Goal: Task Accomplishment & Management: Manage account settings

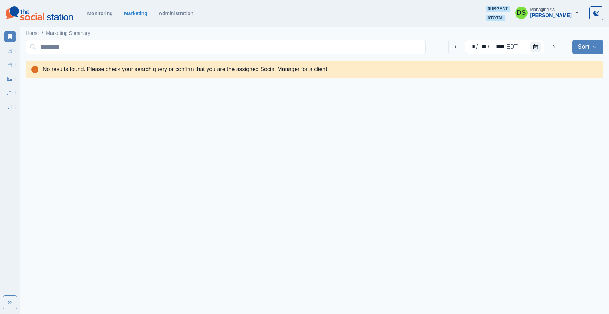
click at [170, 16] on div "Monitoring Marketing Administration 0 urgent 0 total DS Managing As [PERSON_NAM…" at bounding box center [305, 14] width 598 height 16
click at [181, 12] on link "Administration" at bounding box center [176, 14] width 35 height 6
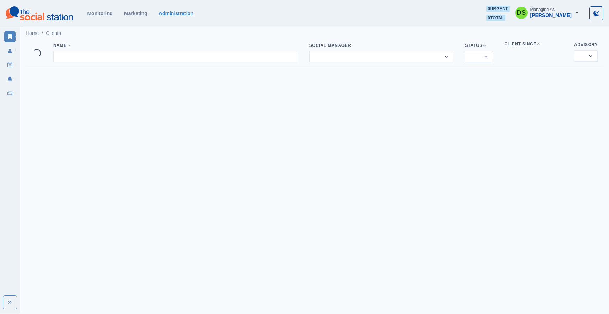
click at [483, 55] on select "****** ***** ********" at bounding box center [479, 56] width 28 height 11
click at [419, 54] on select "**********" at bounding box center [381, 56] width 145 height 11
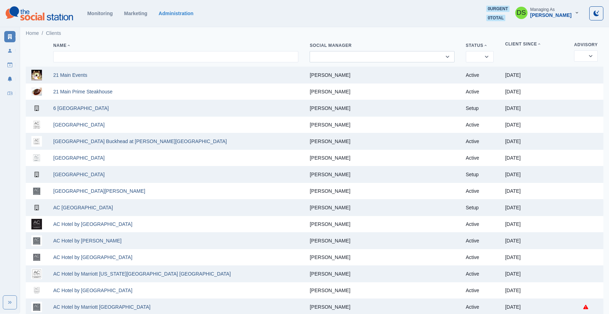
click at [402, 55] on select "**********" at bounding box center [382, 56] width 145 height 11
click at [339, 53] on select "**********" at bounding box center [382, 56] width 145 height 11
click at [251, 60] on input at bounding box center [175, 56] width 245 height 11
click at [259, 45] on div "Name" at bounding box center [175, 46] width 245 height 6
click at [242, 62] on th "Name" at bounding box center [176, 53] width 256 height 27
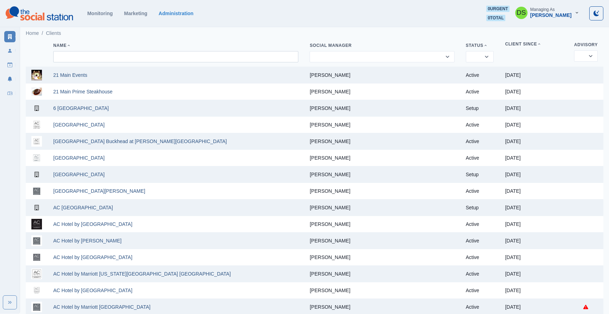
click at [243, 58] on input at bounding box center [175, 56] width 245 height 11
click at [9, 55] on link "Users" at bounding box center [9, 50] width 11 height 11
click at [92, 12] on link "Monitoring" at bounding box center [99, 14] width 25 height 6
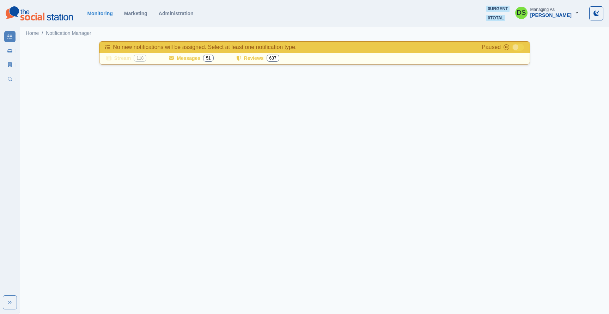
click at [596, 12] on icon "Toggle Mode" at bounding box center [596, 14] width 6 height 6
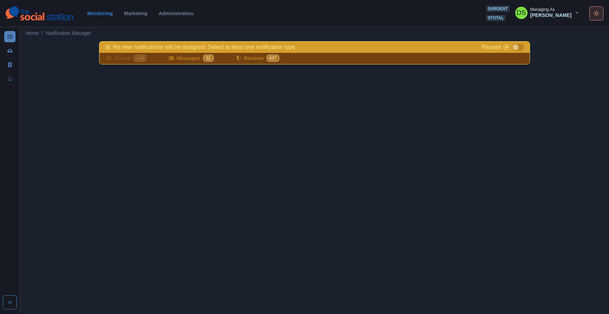
click at [596, 13] on icon "Toggle Mode" at bounding box center [596, 14] width 6 height 6
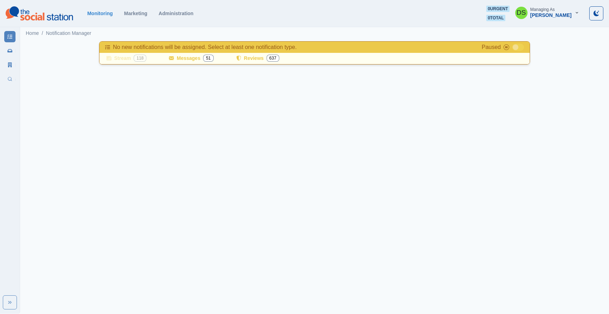
click at [128, 10] on div "Monitoring Marketing Administration 0 urgent 0 total DS Managing As [PERSON_NAM…" at bounding box center [305, 14] width 598 height 16
click at [130, 16] on link "Marketing" at bounding box center [135, 14] width 23 height 6
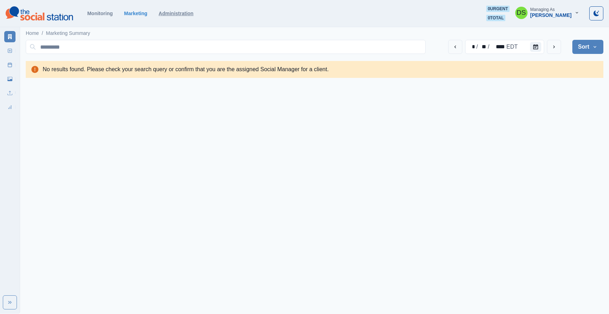
click at [183, 14] on link "Administration" at bounding box center [176, 14] width 35 height 6
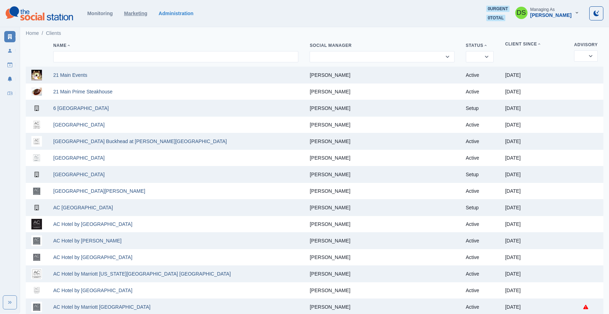
click at [130, 13] on link "Marketing" at bounding box center [135, 14] width 23 height 6
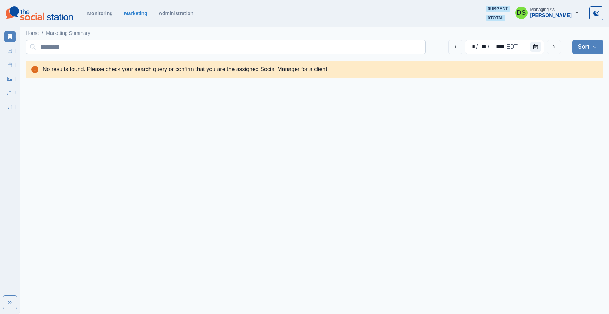
click at [193, 49] on input at bounding box center [226, 47] width 400 height 14
click at [299, 84] on html "Monitoring Marketing Administration 0 urgent 0 total DS Managing As [PERSON_NAM…" at bounding box center [304, 42] width 609 height 84
click at [7, 77] on link "Media Library" at bounding box center [9, 78] width 11 height 11
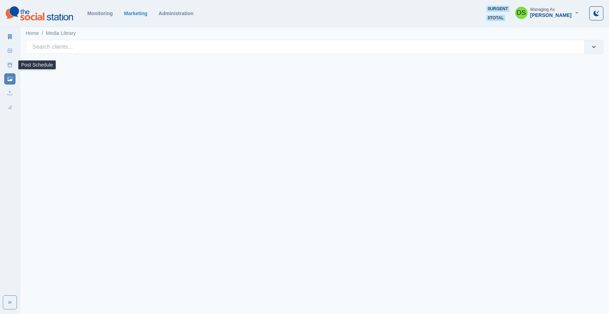
click at [7, 68] on link "Post Schedule" at bounding box center [9, 64] width 11 height 11
click at [129, 42] on div at bounding box center [304, 47] width 545 height 10
click at [310, 62] on html "Monitoring Marketing Administration 0 urgent 0 total DS Managing As [PERSON_NAM…" at bounding box center [304, 31] width 609 height 62
click at [13, 65] on link "Post Schedule" at bounding box center [9, 64] width 11 height 11
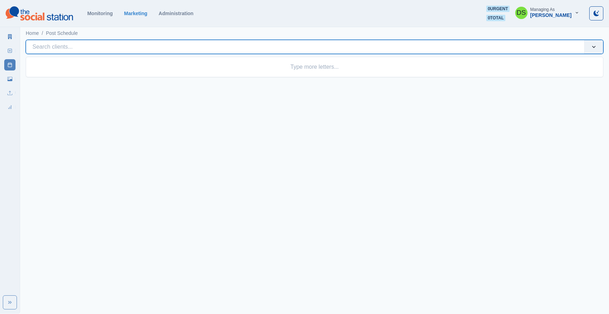
click at [83, 50] on div at bounding box center [304, 47] width 545 height 10
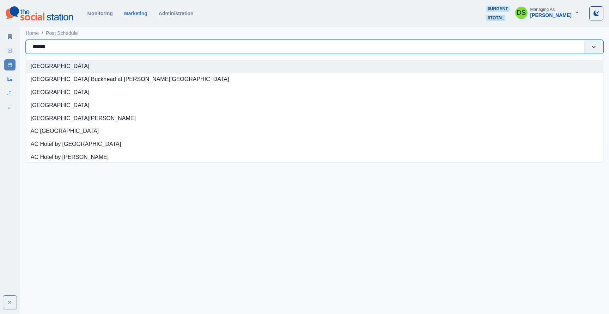
type input "*******"
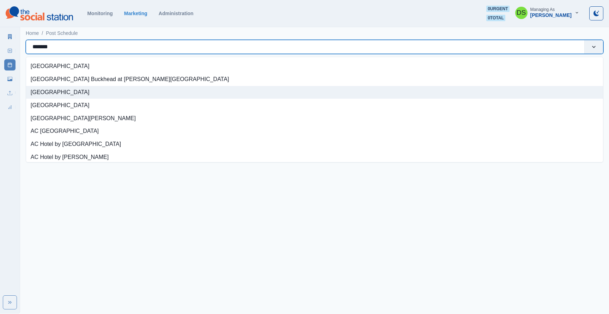
click at [39, 92] on div "[GEOGRAPHIC_DATA]" at bounding box center [314, 92] width 577 height 13
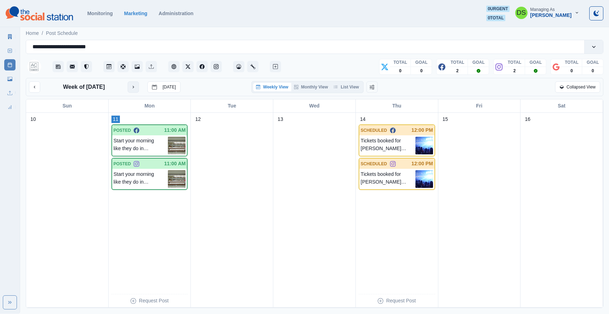
click at [134, 91] on button "next month" at bounding box center [133, 86] width 11 height 11
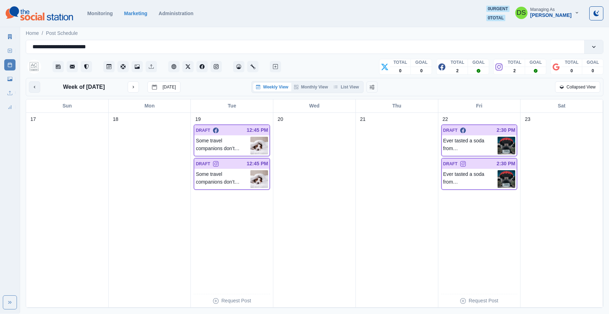
click at [34, 88] on icon "previous month" at bounding box center [34, 87] width 5 height 5
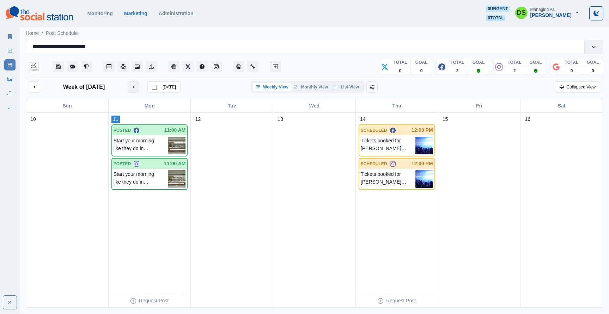
click at [128, 86] on button "next month" at bounding box center [133, 86] width 11 height 11
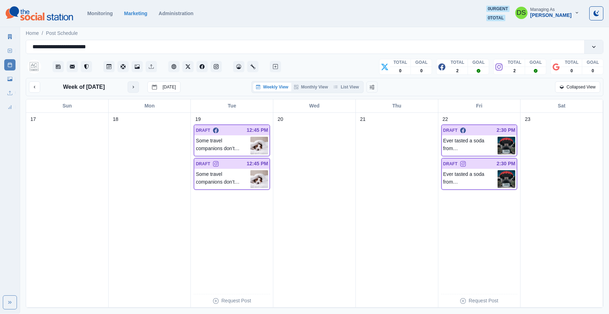
click at [128, 86] on button "next month" at bounding box center [133, 86] width 11 height 11
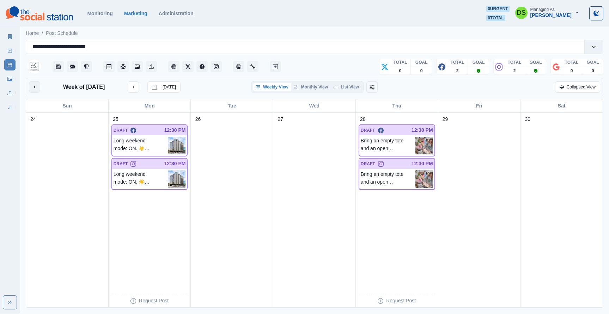
click at [30, 88] on button "previous month" at bounding box center [34, 86] width 11 height 11
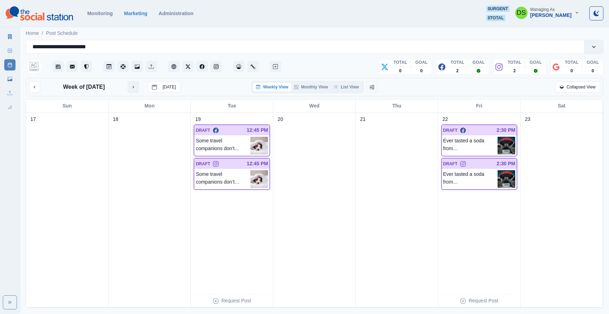
click at [138, 88] on button "next month" at bounding box center [133, 86] width 11 height 11
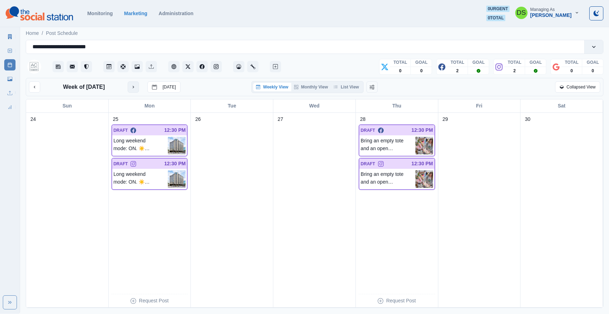
click at [138, 89] on button "next month" at bounding box center [133, 86] width 11 height 11
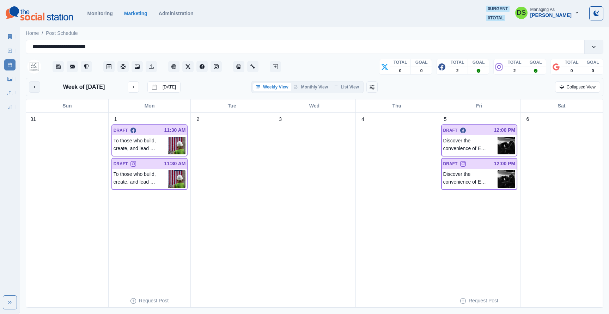
click at [37, 85] on button "previous month" at bounding box center [34, 86] width 11 height 11
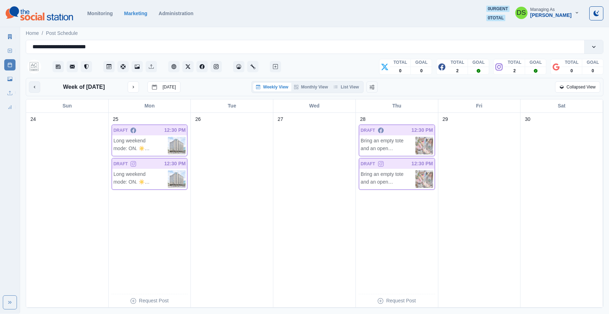
click at [37, 85] on button "previous month" at bounding box center [34, 86] width 11 height 11
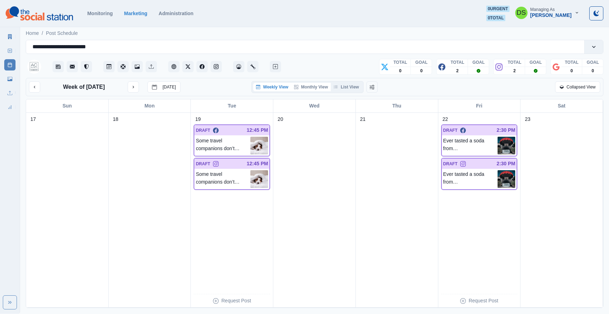
click at [321, 89] on button "Monthly View" at bounding box center [310, 87] width 39 height 8
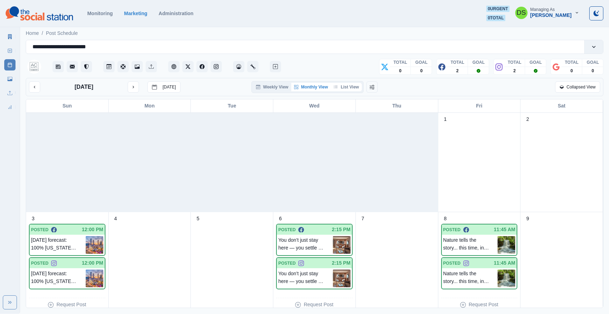
click at [349, 87] on button "List View" at bounding box center [346, 87] width 31 height 8
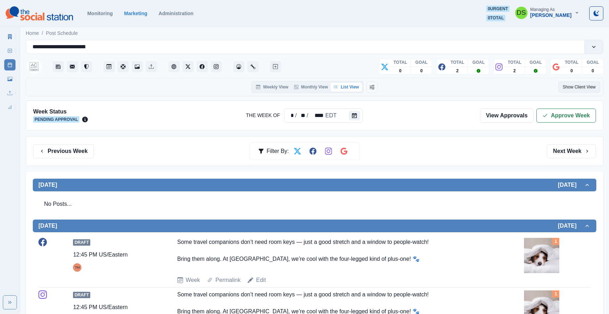
click at [560, 87] on button "Show Client View" at bounding box center [579, 86] width 42 height 11
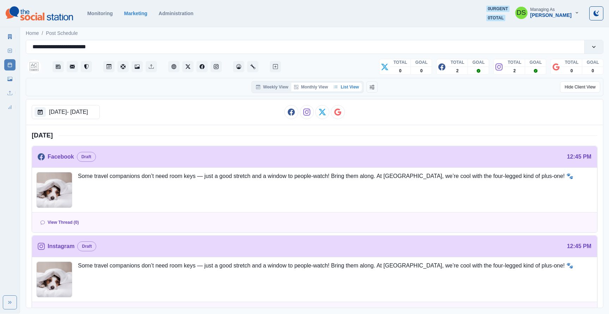
click at [316, 90] on button "Monthly View" at bounding box center [310, 87] width 39 height 8
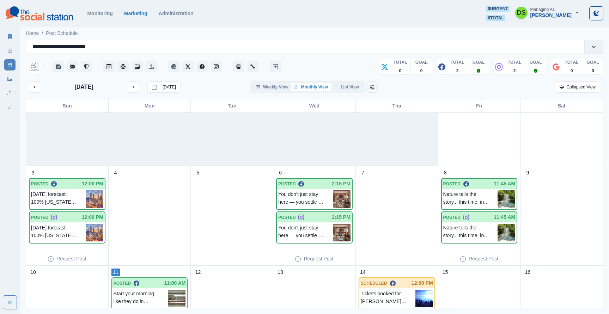
scroll to position [45, 0]
click at [82, 197] on p "[DATE] forecast: 100% [US_STATE] vibes! From peachy charm to city hustle, we’re…" at bounding box center [58, 200] width 55 height 18
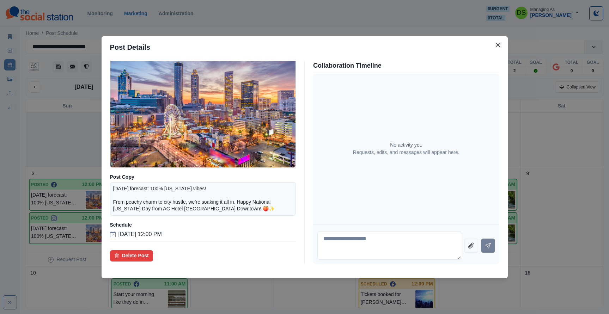
scroll to position [0, 0]
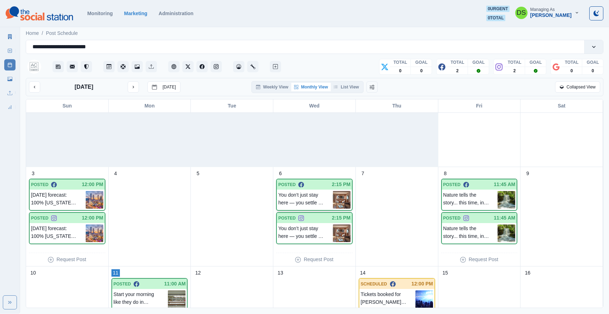
click at [310, 190] on div "You don’t just stay here — you settle in! At AC [GEOGRAPHIC_DATA], every suite …" at bounding box center [314, 200] width 75 height 20
click at [303, 232] on p "You don’t just stay here — you settle in! At AC [GEOGRAPHIC_DATA], every suite …" at bounding box center [305, 234] width 55 height 18
click at [476, 199] on p "Nature tells the story... this time, in a family-friendly way! Follow the trail…" at bounding box center [470, 200] width 55 height 18
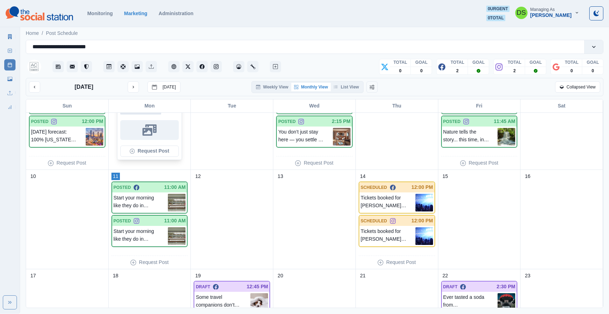
scroll to position [143, 0]
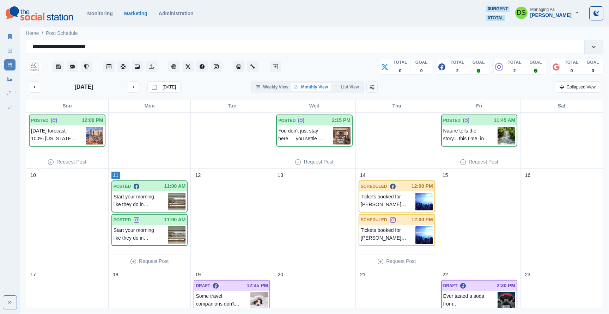
click at [161, 200] on p "Start your morning like they do in [GEOGRAPHIC_DATA] or [GEOGRAPHIC_DATA] — wit…" at bounding box center [141, 202] width 55 height 18
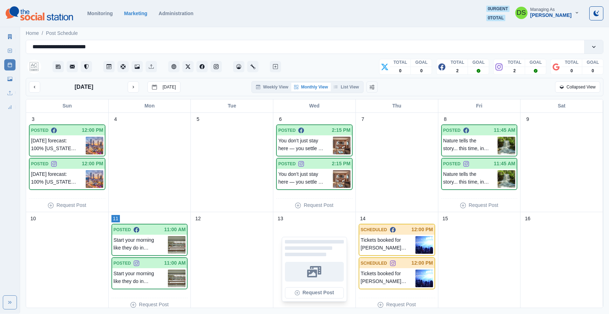
scroll to position [99, 0]
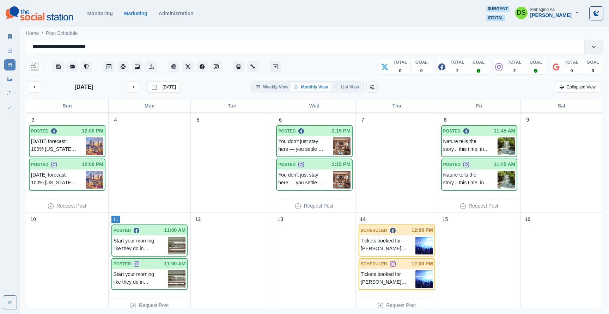
click at [128, 245] on p "Start your morning like they do in [GEOGRAPHIC_DATA] or [GEOGRAPHIC_DATA] — wit…" at bounding box center [141, 246] width 55 height 18
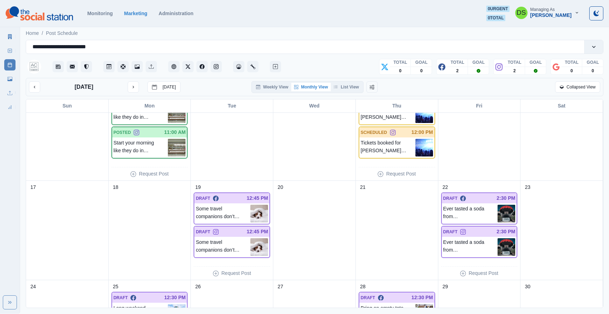
scroll to position [244, 0]
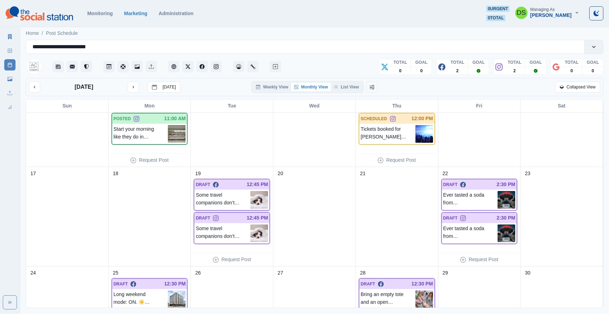
click at [223, 194] on p "Some travel companions don’t need room keys — just a good stretch and a window …" at bounding box center [223, 200] width 55 height 18
click at [496, 195] on p "Ever tasted a soda from [GEOGRAPHIC_DATA]? Or smelled Coca-Cola in perfume form…" at bounding box center [470, 200] width 55 height 18
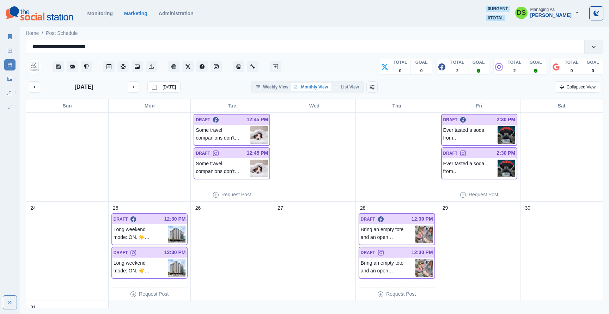
scroll to position [311, 0]
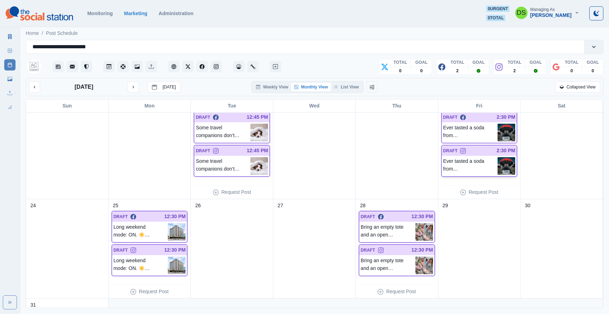
click at [463, 164] on p "Ever tasted a soda from [GEOGRAPHIC_DATA]? Or smelled Coca-Cola in perfume form…" at bounding box center [470, 166] width 55 height 18
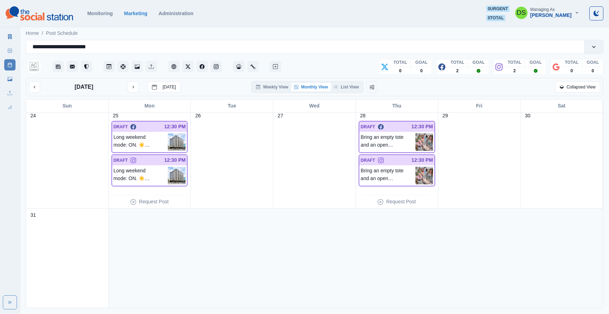
scroll to position [402, 0]
click at [384, 174] on p "Bring an empty tote and an open afternoon — from handmade treasures to mountain…" at bounding box center [388, 175] width 55 height 18
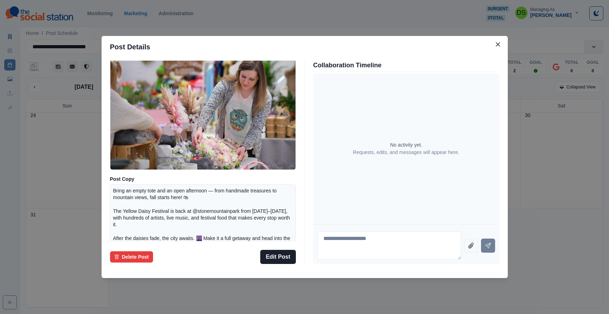
scroll to position [0, 0]
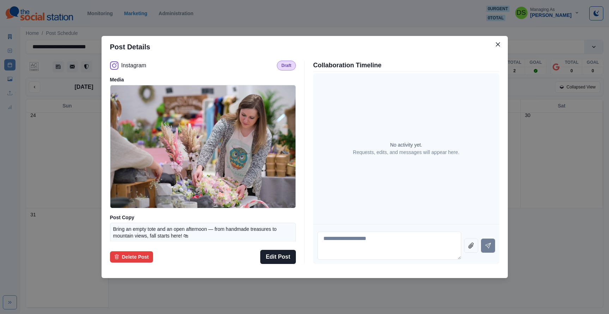
click at [575, 218] on div "Post Details Instagram Draft Media Post Copy Bring an empty tote and an open af…" at bounding box center [304, 157] width 609 height 314
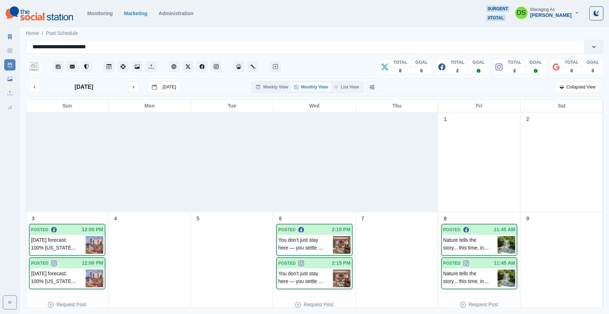
scroll to position [402, 0]
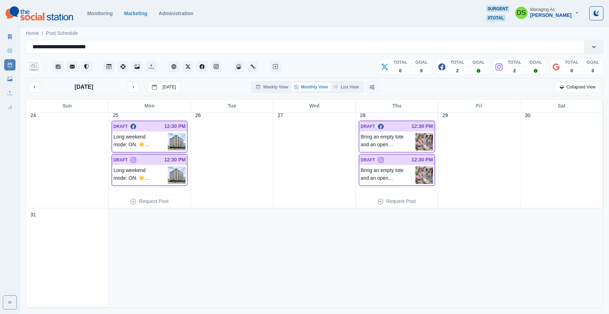
click at [153, 143] on p "Long weekend mode: ON. ☀️ Spend your [DATE] in the heart of ATL at AC [GEOGRAPH…" at bounding box center [141, 142] width 55 height 18
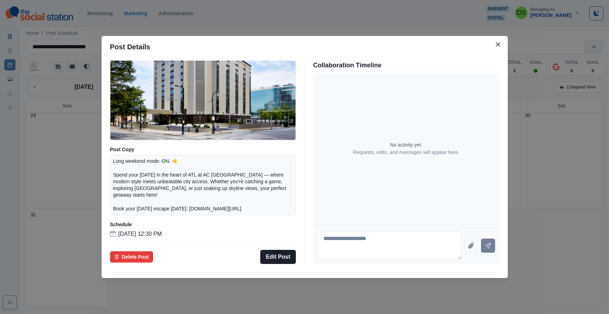
scroll to position [0, 0]
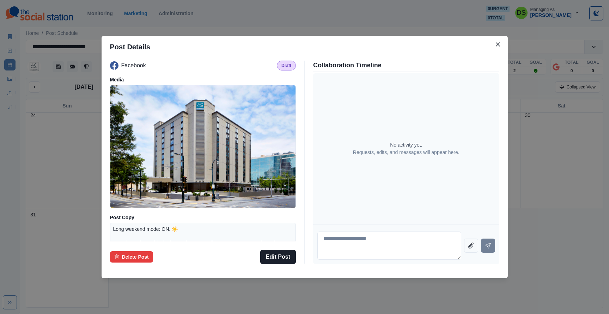
click at [552, 179] on div "Post Details Facebook Draft Media Post Copy Long weekend mode: ON. ☀️ Spend you…" at bounding box center [304, 157] width 609 height 314
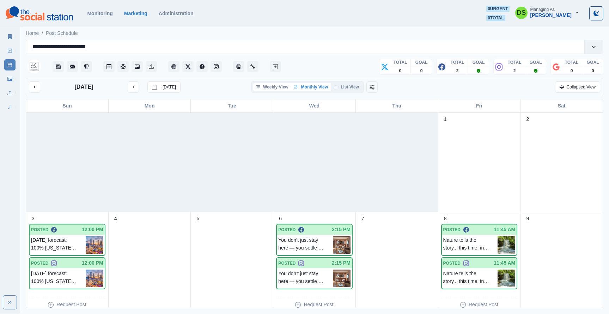
click at [282, 85] on button "Weekly View" at bounding box center [272, 87] width 38 height 8
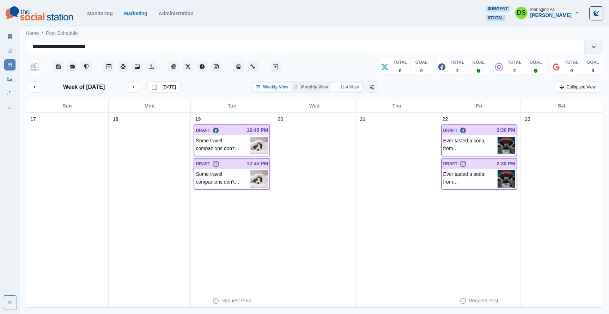
click at [344, 90] on button "List View" at bounding box center [346, 87] width 31 height 8
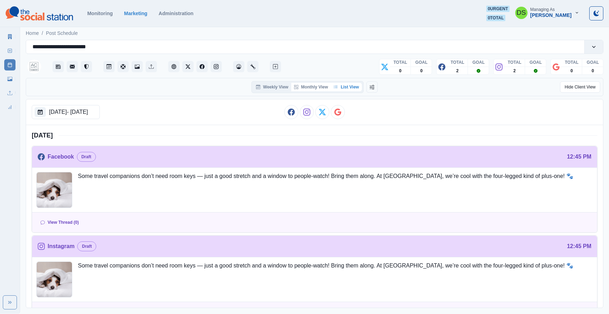
click at [324, 90] on button "Monthly View" at bounding box center [310, 87] width 39 height 8
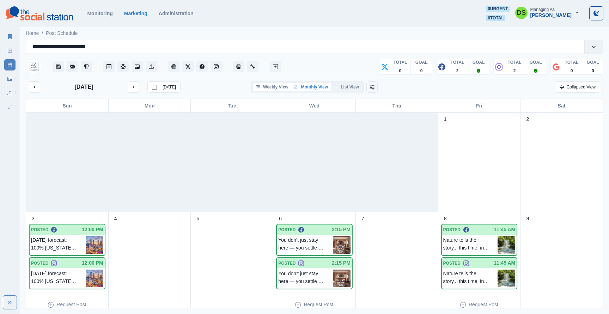
click at [273, 86] on button "Weekly View" at bounding box center [272, 87] width 38 height 8
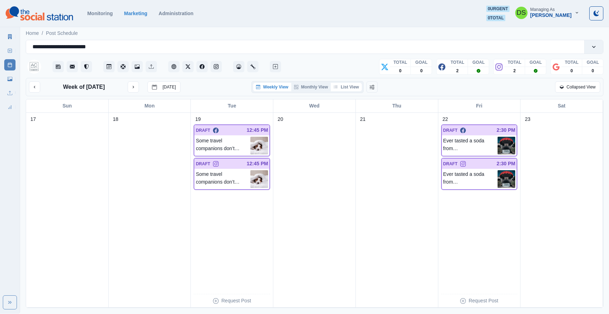
click at [352, 87] on button "List View" at bounding box center [346, 87] width 31 height 8
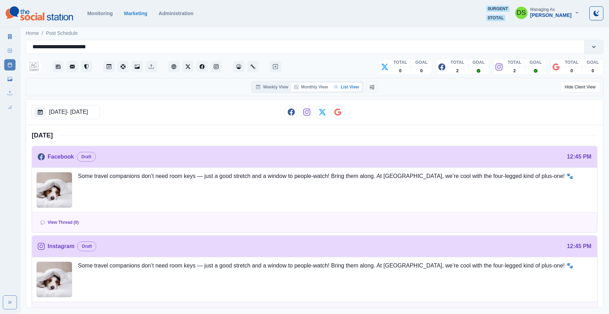
click at [317, 87] on button "Monthly View" at bounding box center [310, 87] width 39 height 8
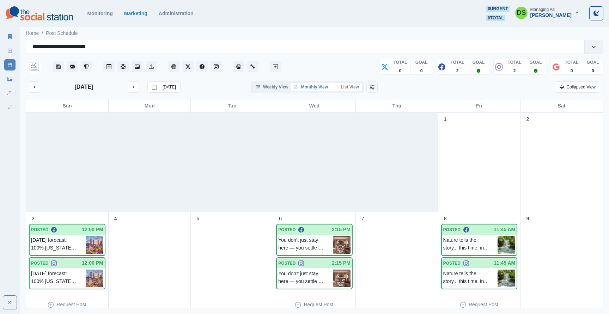
click at [340, 86] on button "List View" at bounding box center [346, 87] width 31 height 8
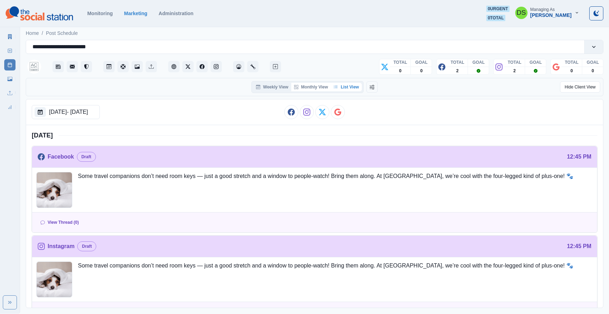
click at [316, 89] on button "Monthly View" at bounding box center [310, 87] width 39 height 8
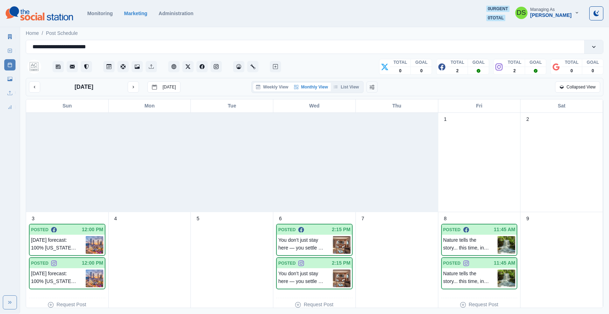
click at [275, 88] on button "Weekly View" at bounding box center [272, 87] width 38 height 8
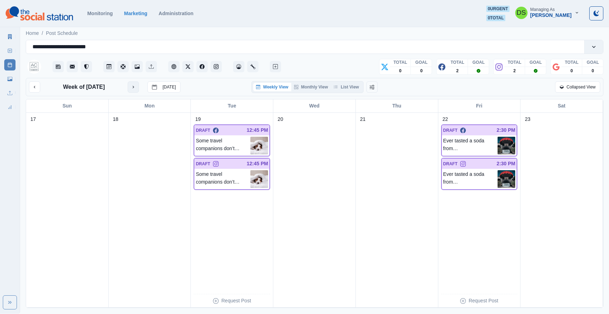
click at [134, 88] on icon "next month" at bounding box center [133, 87] width 5 height 5
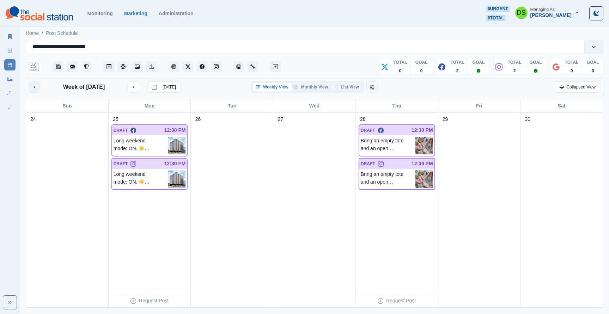
click at [34, 90] on button "previous month" at bounding box center [34, 86] width 11 height 11
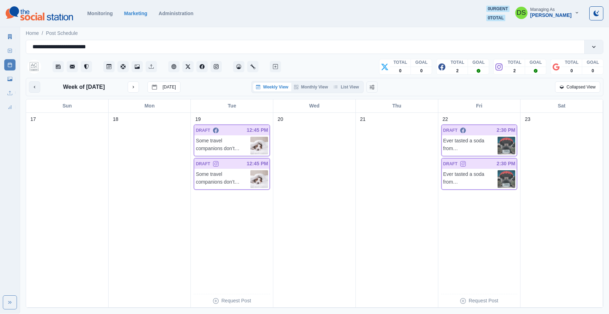
click at [34, 90] on button "previous month" at bounding box center [34, 86] width 11 height 11
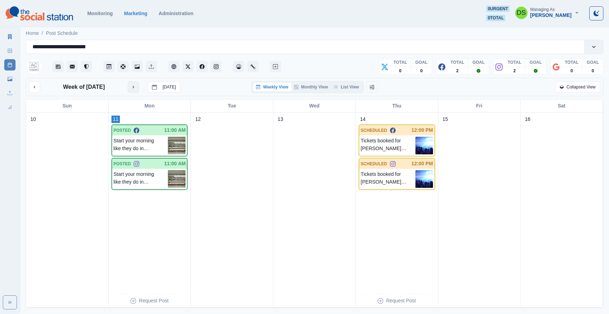
click at [132, 91] on button "next month" at bounding box center [133, 86] width 11 height 11
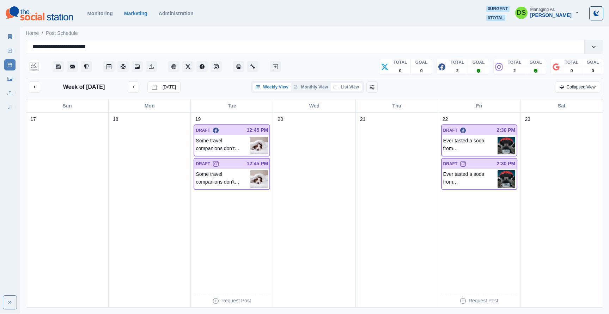
click at [352, 83] on button "List View" at bounding box center [346, 87] width 31 height 8
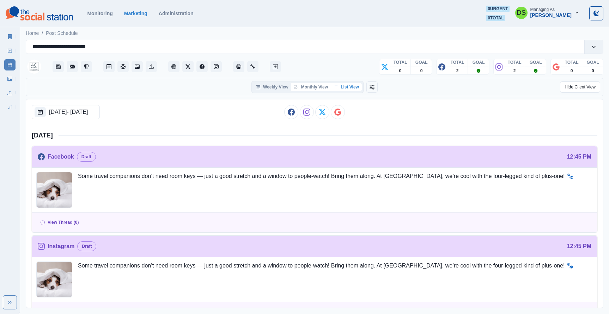
click at [323, 86] on button "Monthly View" at bounding box center [310, 87] width 39 height 8
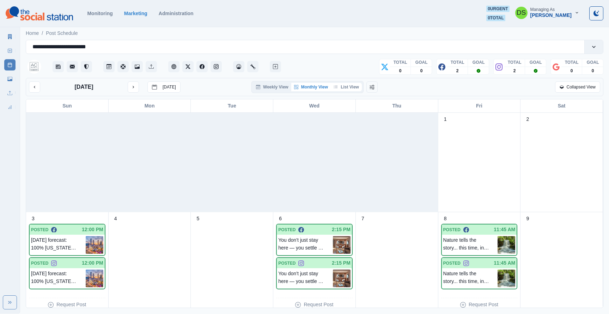
click at [349, 89] on button "List View" at bounding box center [346, 87] width 31 height 8
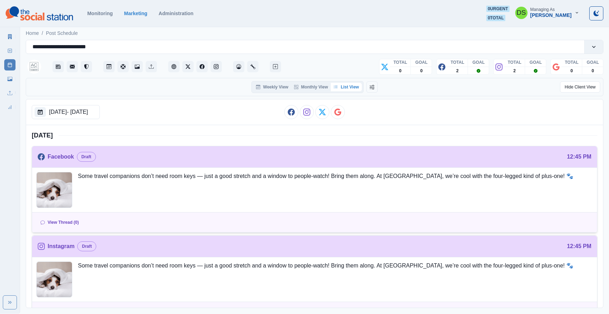
click at [298, 166] on div "Facebook Draft 12:45 PM" at bounding box center [314, 157] width 565 height 22
click at [100, 117] on div "[DATE] - [DATE]" at bounding box center [66, 112] width 68 height 14
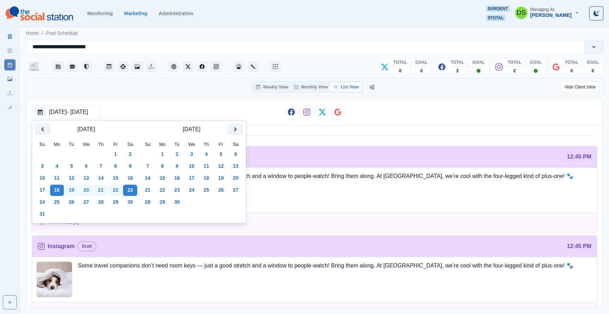
click at [180, 103] on div "[DATE] - [DATE]" at bounding box center [314, 112] width 577 height 26
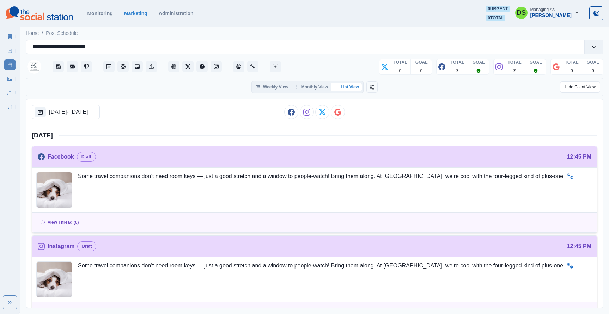
click at [195, 161] on div at bounding box center [331, 157] width 465 height 10
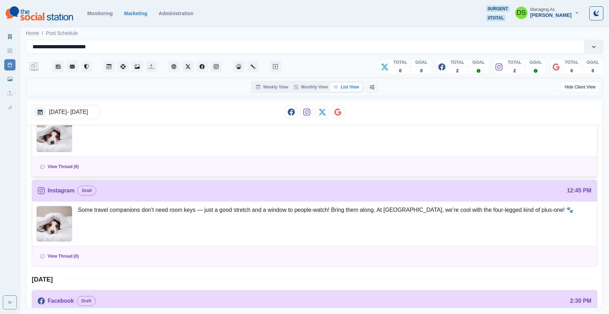
scroll to position [81, 0]
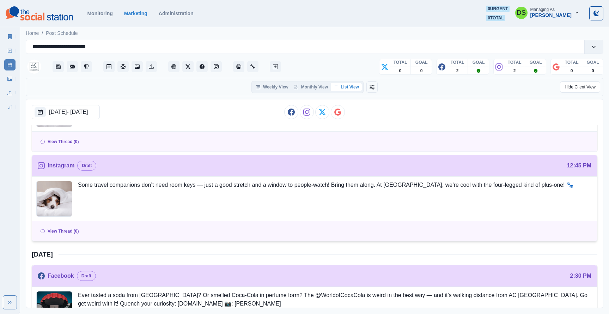
click at [211, 202] on p "Some travel companions don’t need room keys — just a good stretch and a window …" at bounding box center [325, 199] width 495 height 36
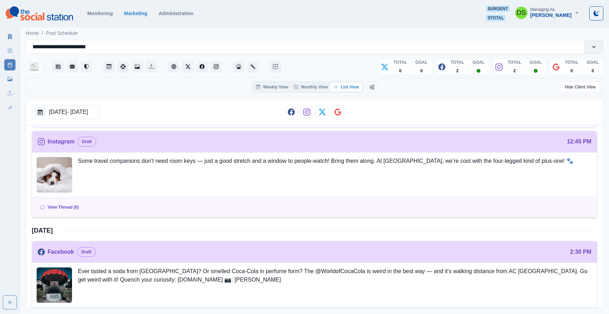
scroll to position [217, 0]
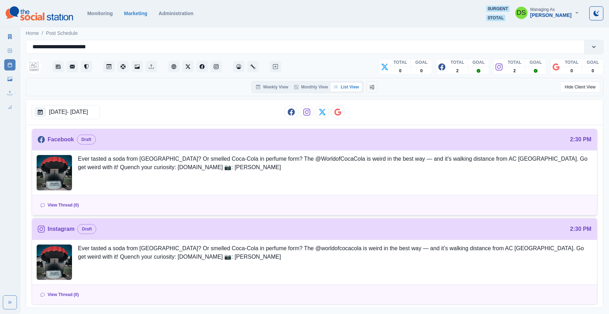
click at [240, 194] on div "Ever tasted a soda from [GEOGRAPHIC_DATA]? Or smelled Coca-Cola in perfume form…" at bounding box center [314, 173] width 565 height 44
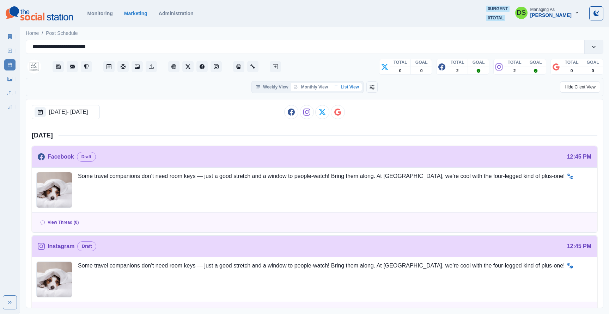
click at [303, 85] on button "Monthly View" at bounding box center [310, 87] width 39 height 8
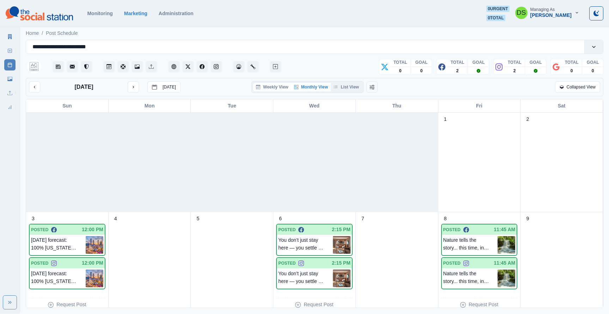
click at [263, 85] on button "Weekly View" at bounding box center [272, 87] width 38 height 8
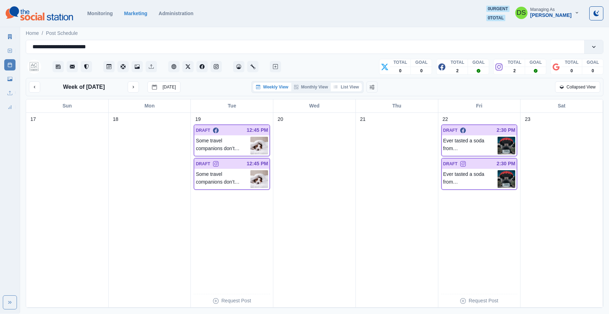
click at [358, 85] on button "List View" at bounding box center [346, 87] width 31 height 8
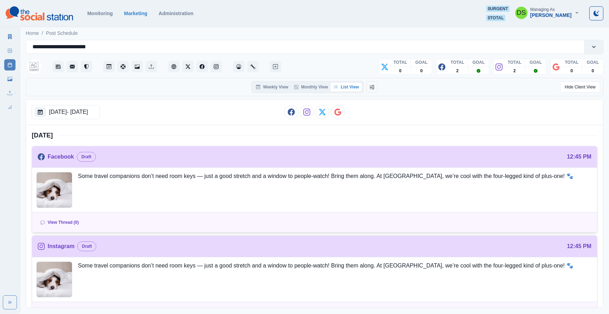
scroll to position [217, 0]
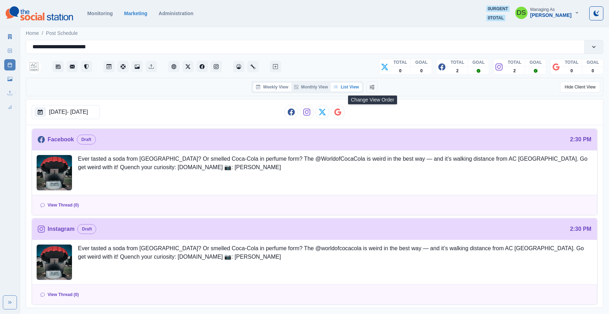
click at [278, 89] on button "Weekly View" at bounding box center [272, 87] width 38 height 8
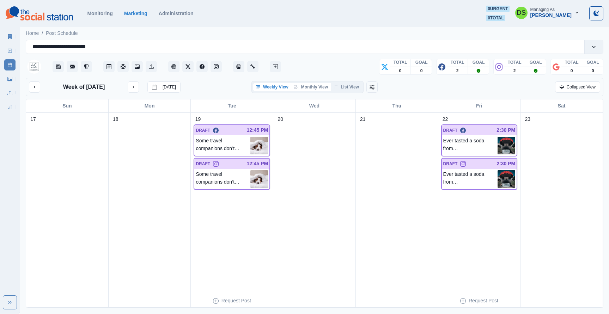
click at [315, 89] on button "Monthly View" at bounding box center [310, 87] width 39 height 8
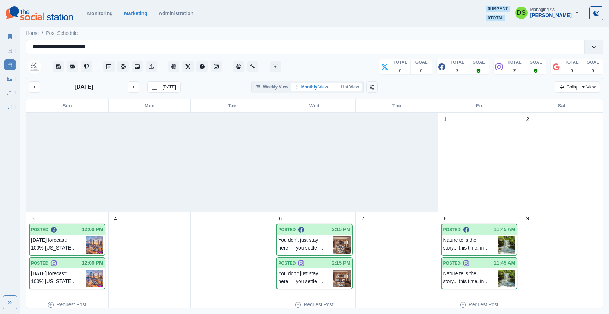
click at [344, 89] on button "List View" at bounding box center [346, 87] width 31 height 8
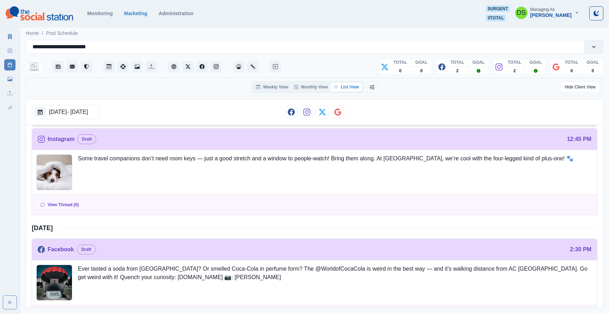
scroll to position [0, 0]
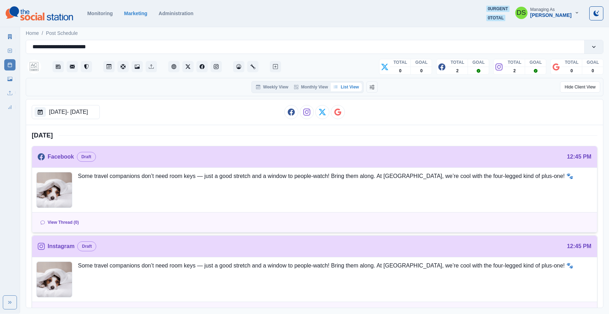
click at [253, 181] on p "Some travel companions don’t need room keys — just a good stretch and a window …" at bounding box center [325, 190] width 495 height 36
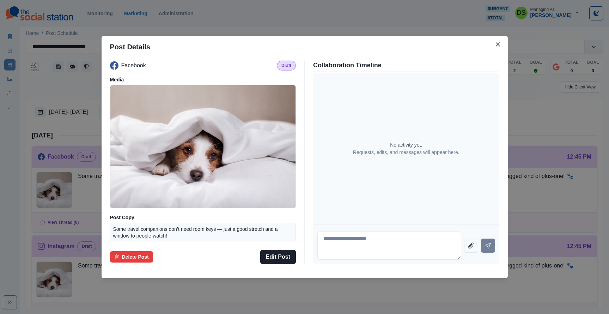
click at [549, 121] on div "Post Details Facebook Draft Media Post Copy Some travel companions don’t need r…" at bounding box center [304, 157] width 609 height 314
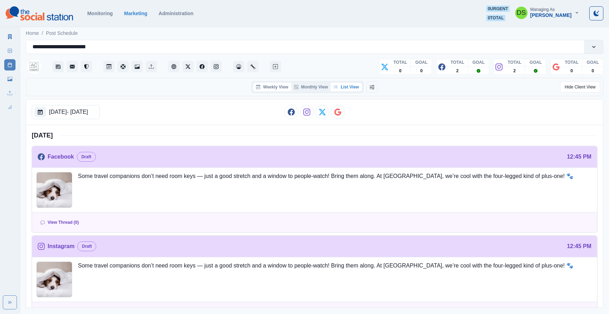
click at [255, 90] on button "Weekly View" at bounding box center [272, 87] width 38 height 8
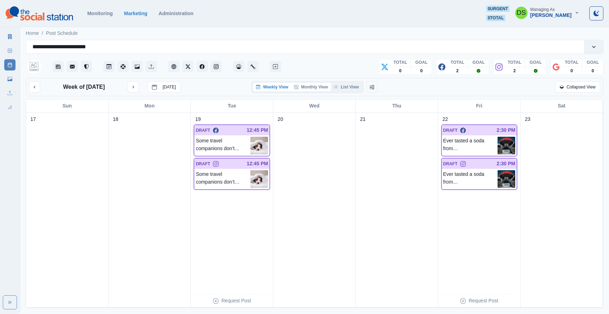
click at [323, 86] on button "Monthly View" at bounding box center [310, 87] width 39 height 8
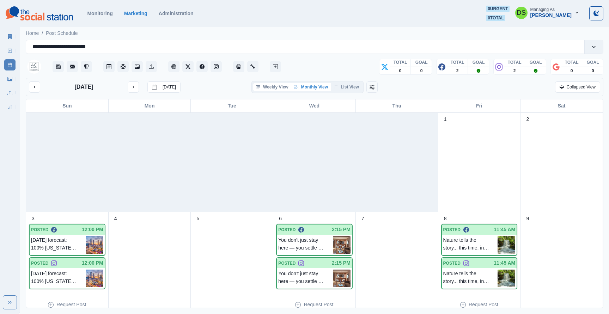
click at [274, 86] on button "Weekly View" at bounding box center [272, 87] width 38 height 8
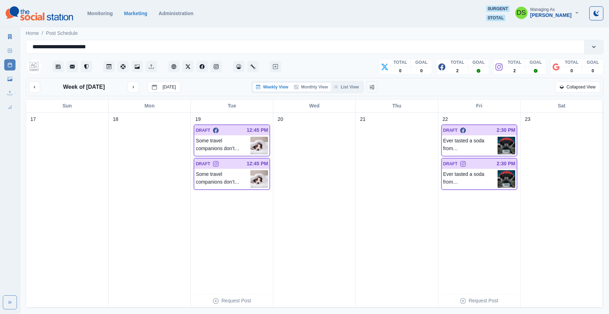
click at [305, 87] on button "Monthly View" at bounding box center [310, 87] width 39 height 8
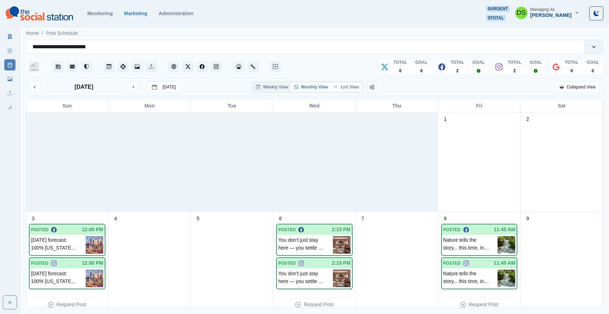
click at [338, 88] on icon "button" at bounding box center [336, 87] width 4 height 4
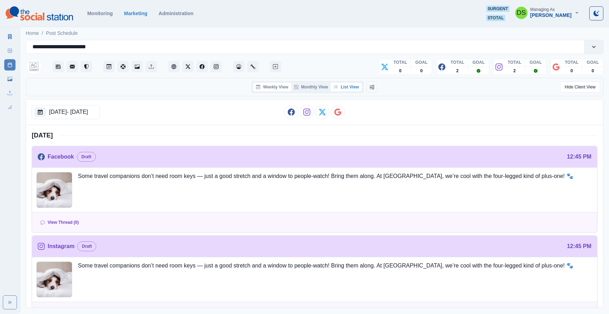
click at [282, 87] on button "Weekly View" at bounding box center [272, 87] width 38 height 8
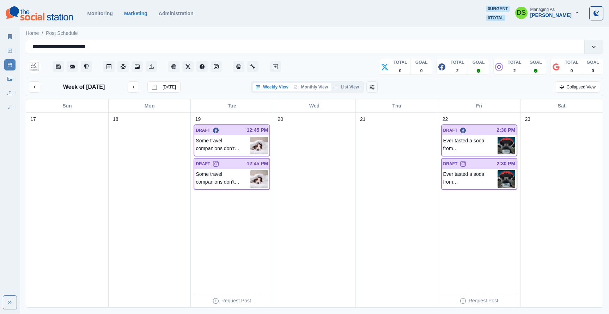
click at [313, 87] on button "Monthly View" at bounding box center [310, 87] width 39 height 8
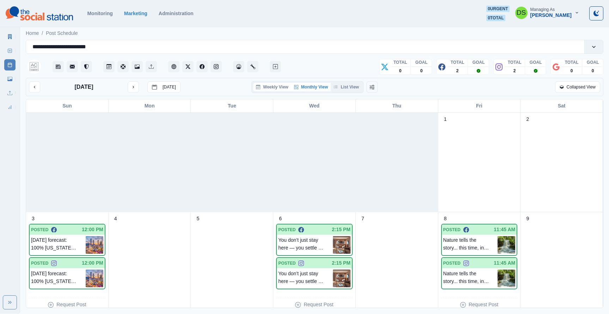
click at [265, 91] on button "Weekly View" at bounding box center [272, 87] width 38 height 8
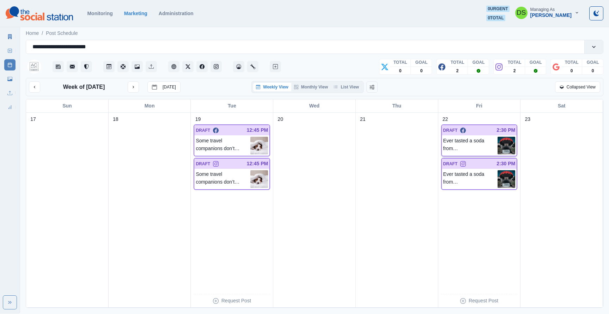
click at [467, 145] on p "Ever tasted a soda from [GEOGRAPHIC_DATA]? Or smelled Coca-Cola in perfume form…" at bounding box center [470, 146] width 55 height 18
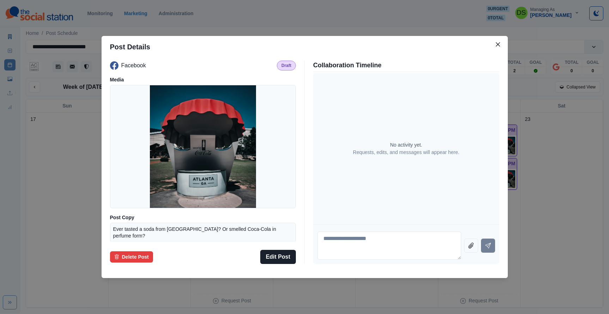
click at [550, 154] on div "Post Details Facebook Draft Media Post Copy Ever tasted a soda from [GEOGRAPHIC…" at bounding box center [304, 157] width 609 height 314
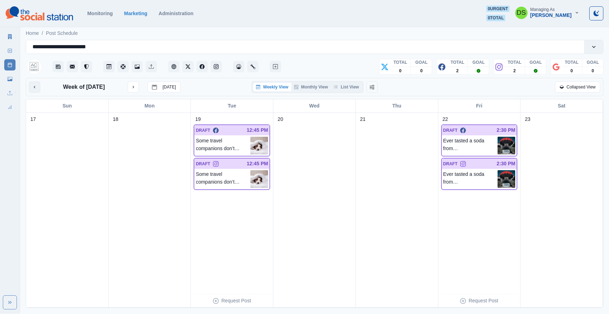
click at [36, 86] on icon "previous month" at bounding box center [34, 87] width 5 height 5
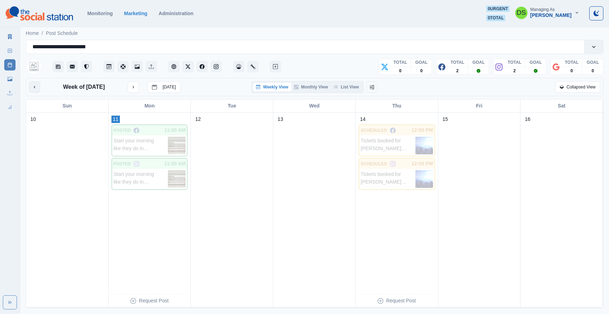
click at [36, 86] on icon "previous month" at bounding box center [34, 87] width 5 height 5
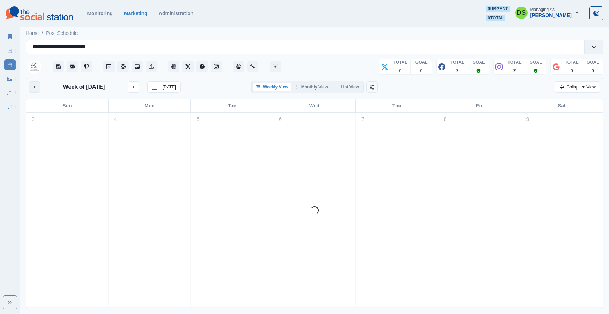
click at [36, 86] on icon "previous month" at bounding box center [34, 87] width 5 height 5
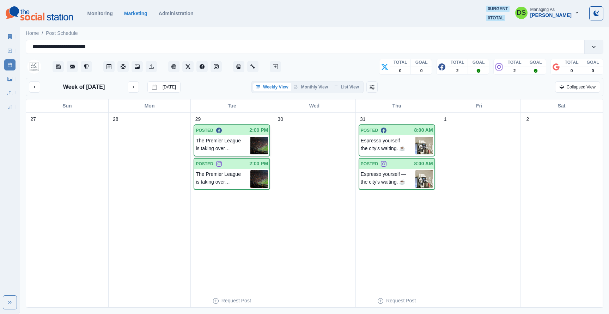
click at [236, 147] on p "The Premier League is taking over [GEOGRAPHIC_DATA]! ⚽ Catch the Summer Series …" at bounding box center [223, 146] width 55 height 18
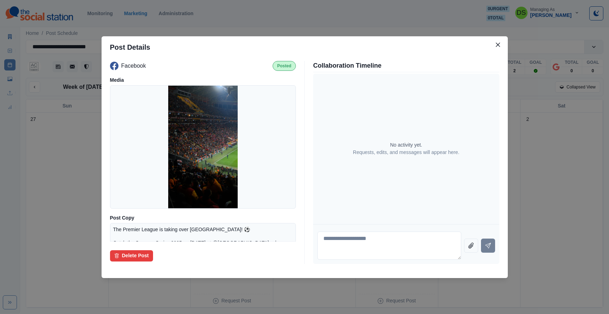
click at [524, 143] on div "Post Details Facebook Posted Media Post Copy The Premier League is taking over …" at bounding box center [304, 157] width 609 height 314
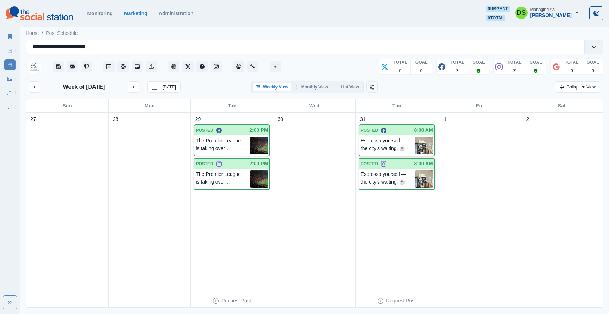
click at [360, 147] on div "Espresso yourself — the city’s waiting. ☕" at bounding box center [396, 145] width 75 height 20
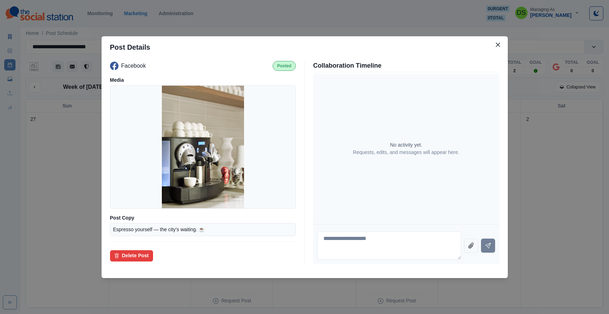
click at [554, 160] on div "Post Details Facebook Posted Media Post Copy Espresso yourself — the city’s wai…" at bounding box center [304, 157] width 609 height 314
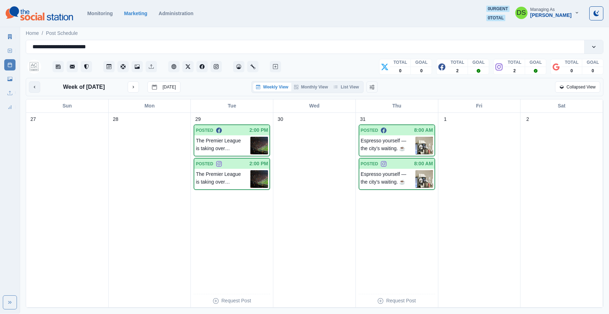
click at [35, 87] on icon "previous month" at bounding box center [34, 87] width 5 height 5
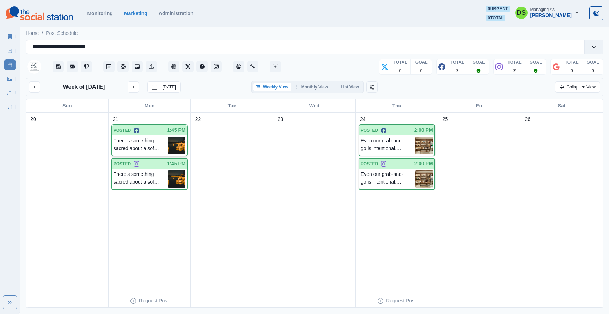
click at [147, 135] on div "POSTED 1:45 PM" at bounding box center [149, 130] width 75 height 10
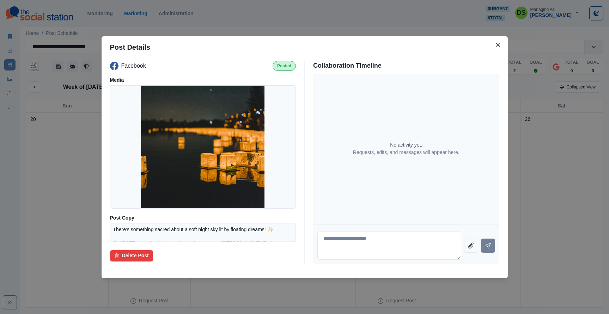
click at [544, 151] on div "Post Details Facebook Posted Media Post Copy There’s something sacred about a s…" at bounding box center [304, 157] width 609 height 314
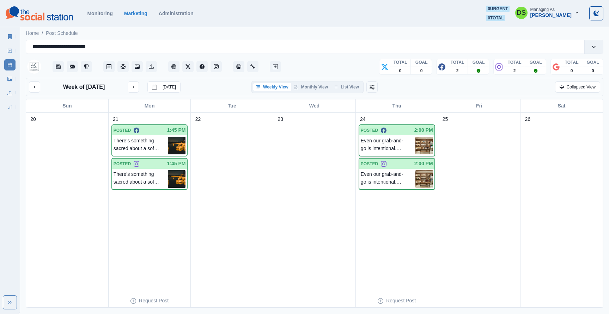
click at [394, 142] on p "Even our grab-and-go is intentional. Sleek, minimal, and effortlessly stocked —…" at bounding box center [388, 146] width 55 height 18
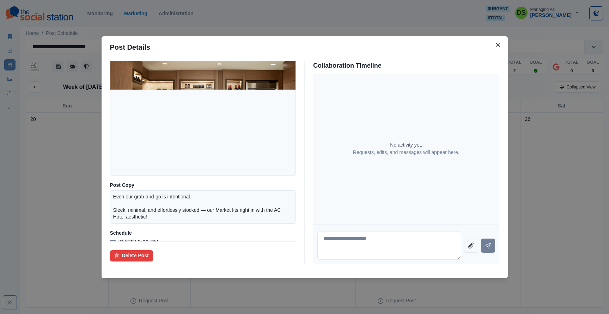
scroll to position [41, 0]
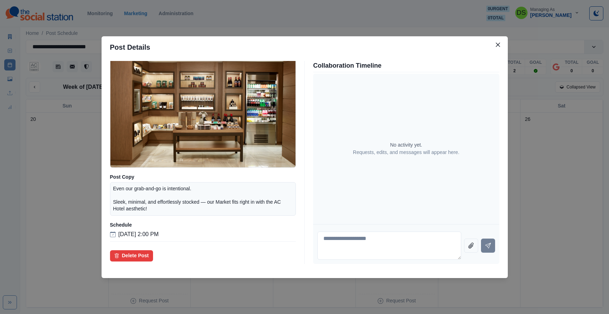
click at [537, 174] on div "Post Details Facebook Posted Media Post Copy Even our grab-and-go is intentiona…" at bounding box center [304, 157] width 609 height 314
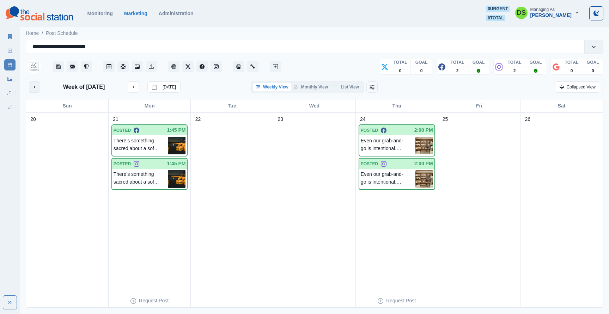
click at [33, 86] on icon "previous month" at bounding box center [34, 87] width 5 height 5
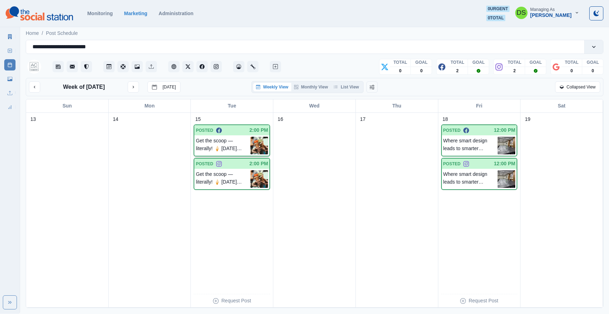
click at [230, 145] on p "Get the scoop — literally! 🍦 [DATE] is your excuse to go all-in on summer fun. …" at bounding box center [223, 146] width 55 height 18
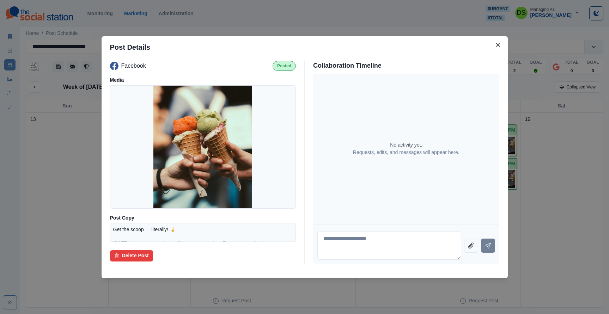
click at [556, 199] on div "Post Details Facebook Posted Media Post Copy Get the scoop — literally! 🍦 [DATE…" at bounding box center [304, 157] width 609 height 314
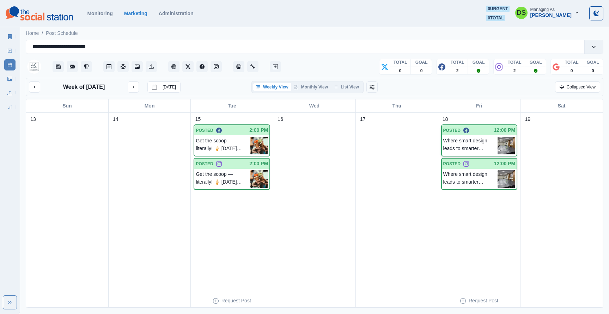
click at [473, 145] on p "Where smart design leads to smarter meetings... Modern spaces, clean aesthetics…" at bounding box center [470, 146] width 55 height 18
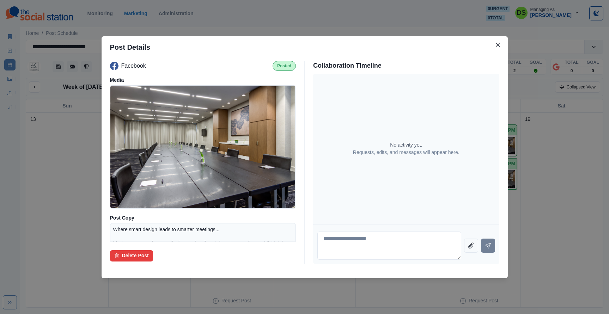
scroll to position [54, 0]
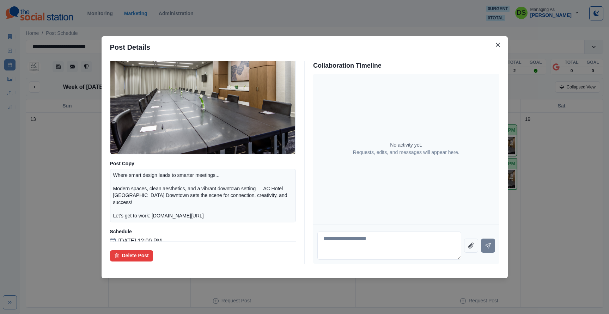
click at [565, 193] on div "Post Details Facebook Posted Media Post Copy Where smart design leads to smarte…" at bounding box center [304, 157] width 609 height 314
